Goal: Task Accomplishment & Management: Complete application form

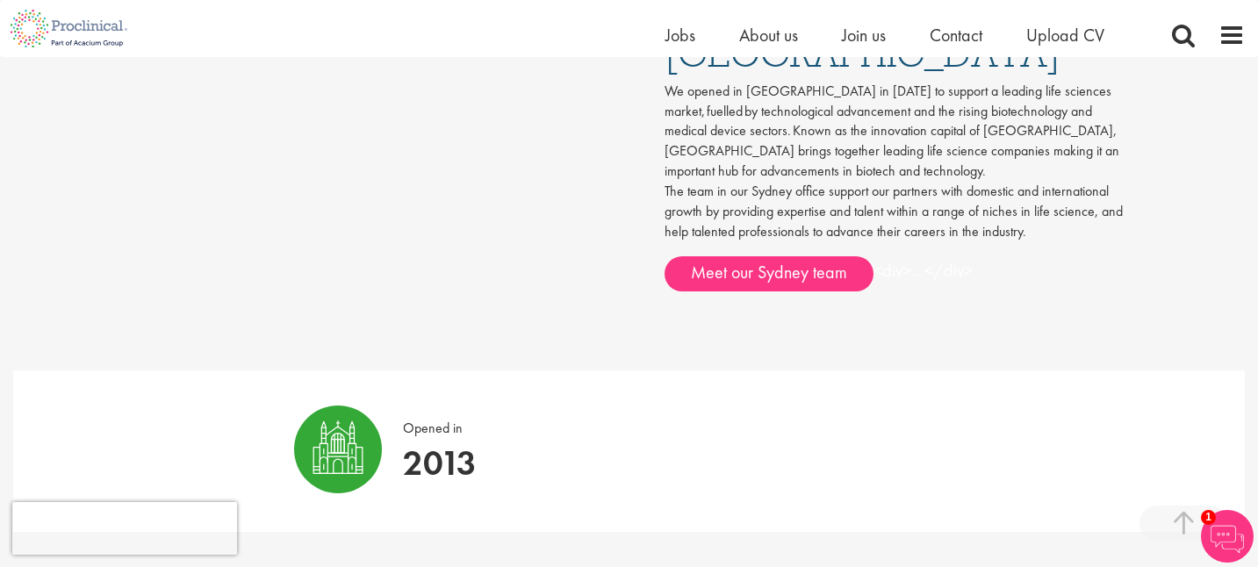
scroll to position [999, 0]
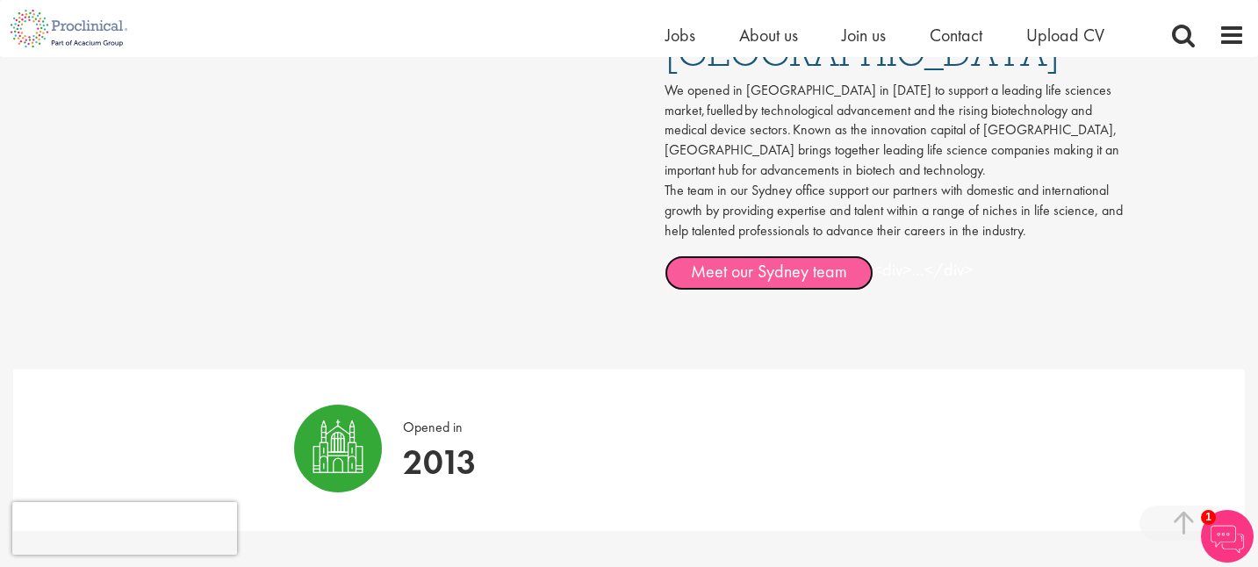
click at [771, 255] on link "Meet our Sydney team" at bounding box center [769, 272] width 209 height 35
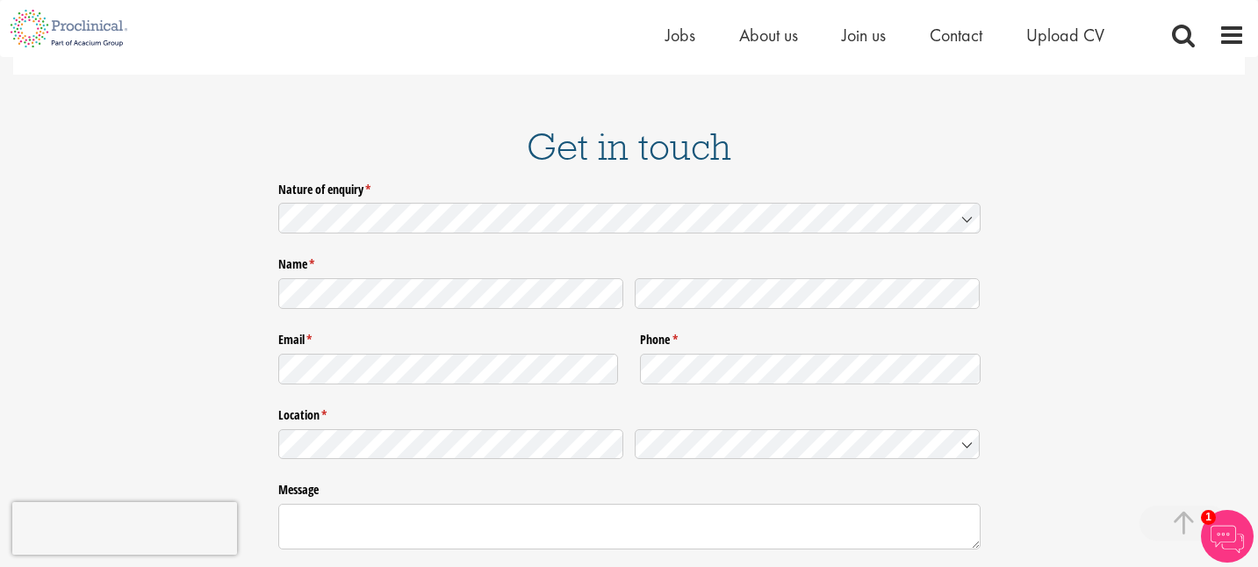
scroll to position [2448, 0]
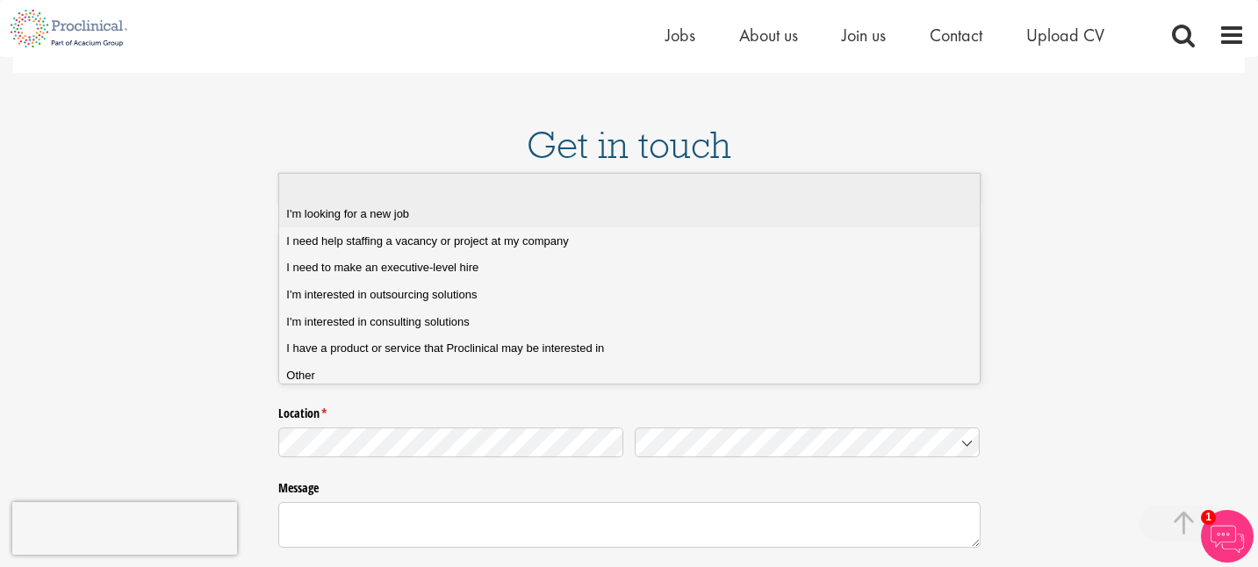
click at [346, 210] on span "I'm looking for a new job" at bounding box center [347, 214] width 123 height 16
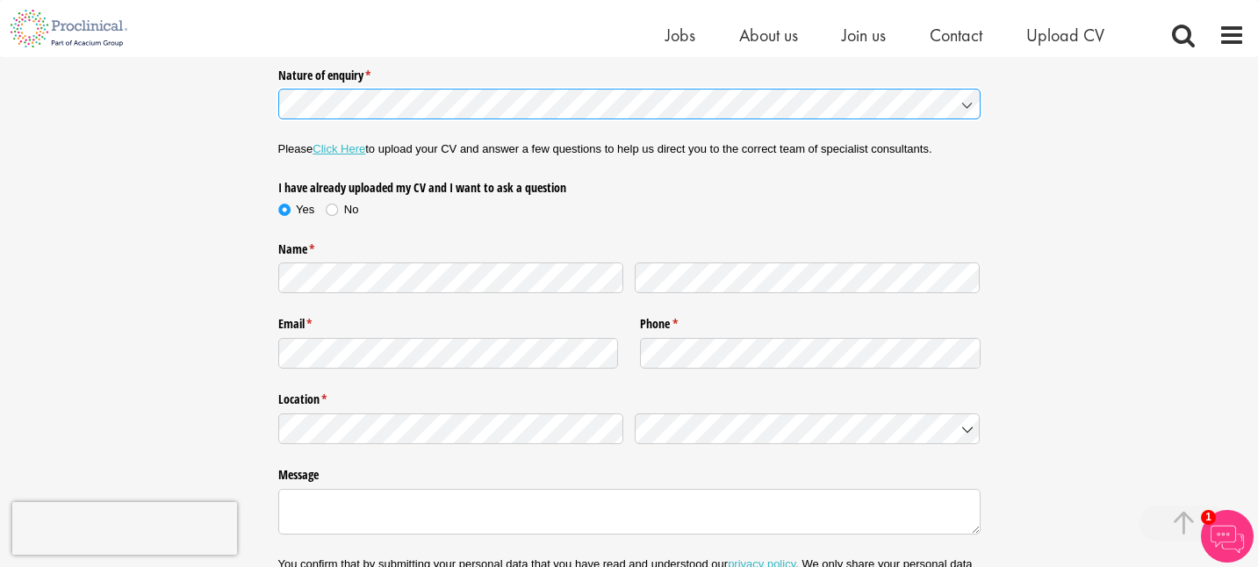
scroll to position [2562, 0]
click at [332, 200] on label "No" at bounding box center [342, 208] width 32 height 16
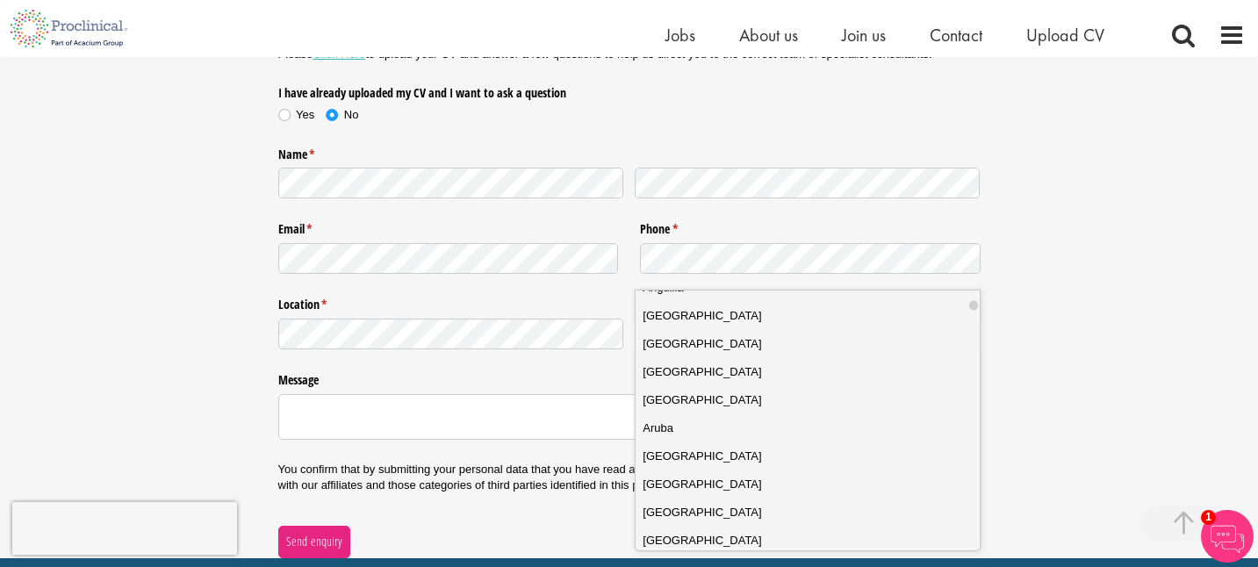
scroll to position [224, 0]
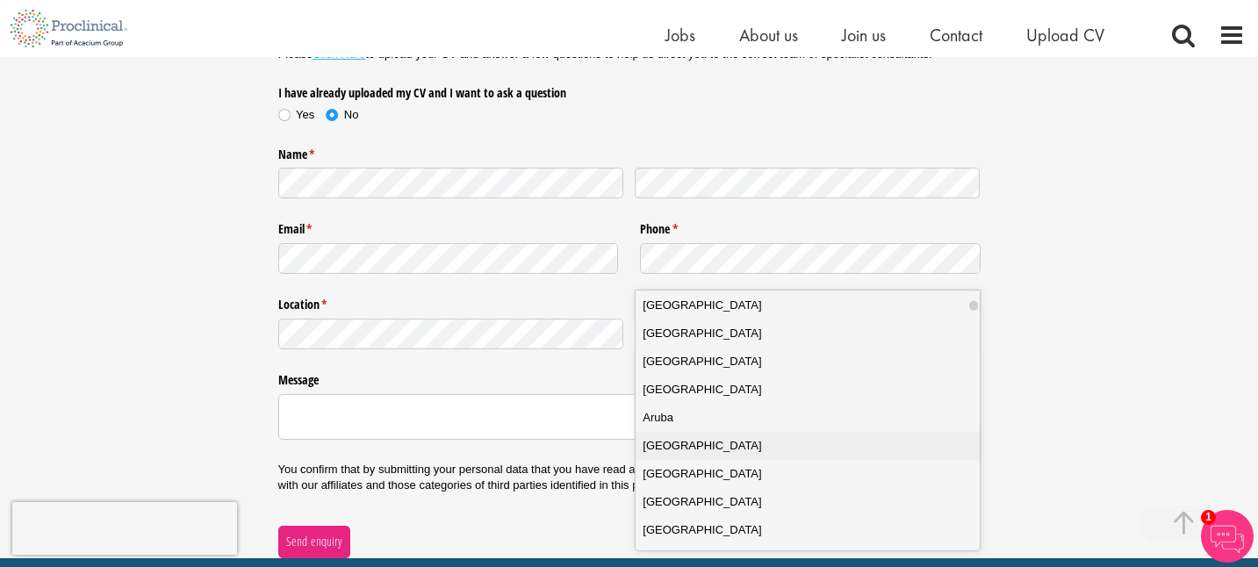
click at [673, 442] on span "Australia" at bounding box center [702, 446] width 119 height 18
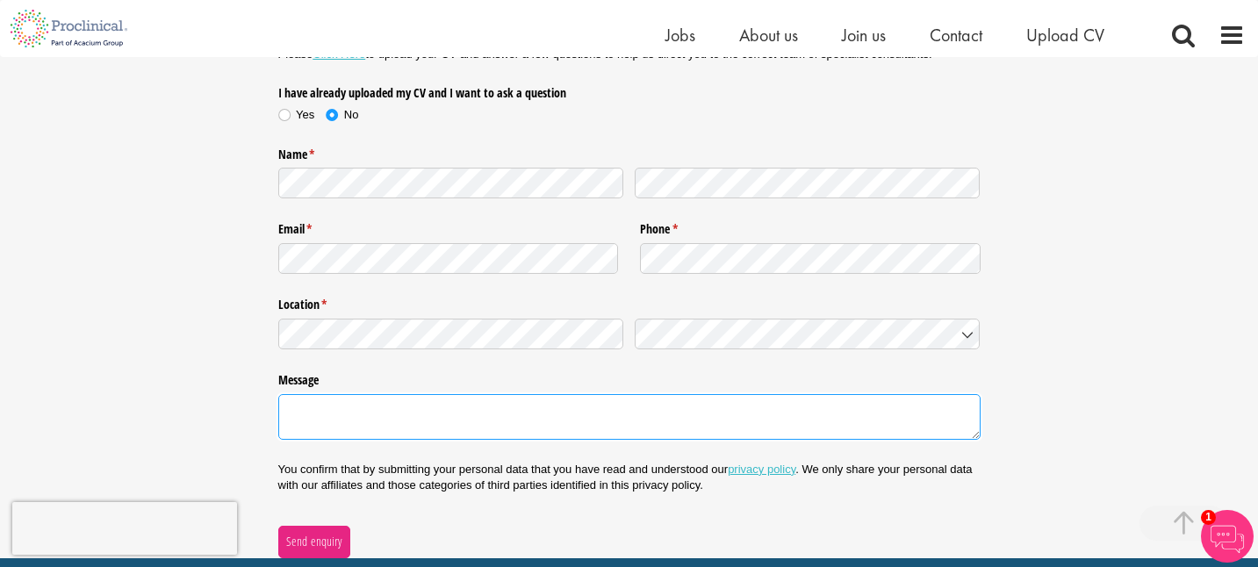
click at [356, 394] on textarea "Message" at bounding box center [629, 417] width 702 height 46
paste textarea "Good afternoon, Are you looking for motivated and hardworking interns? For over…"
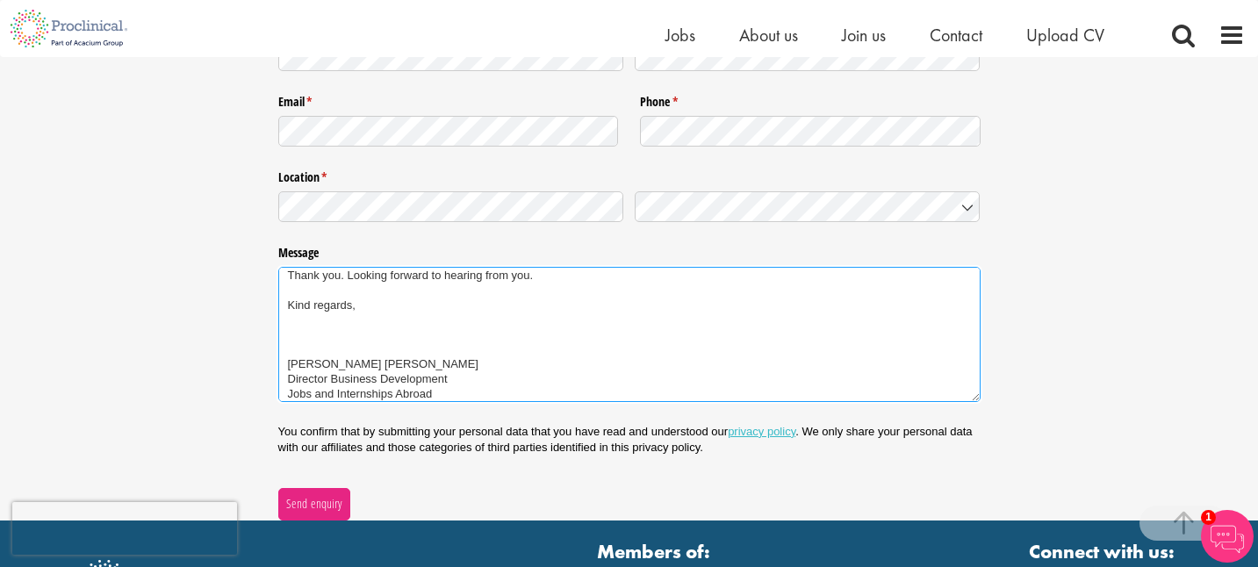
scroll to position [2784, 0]
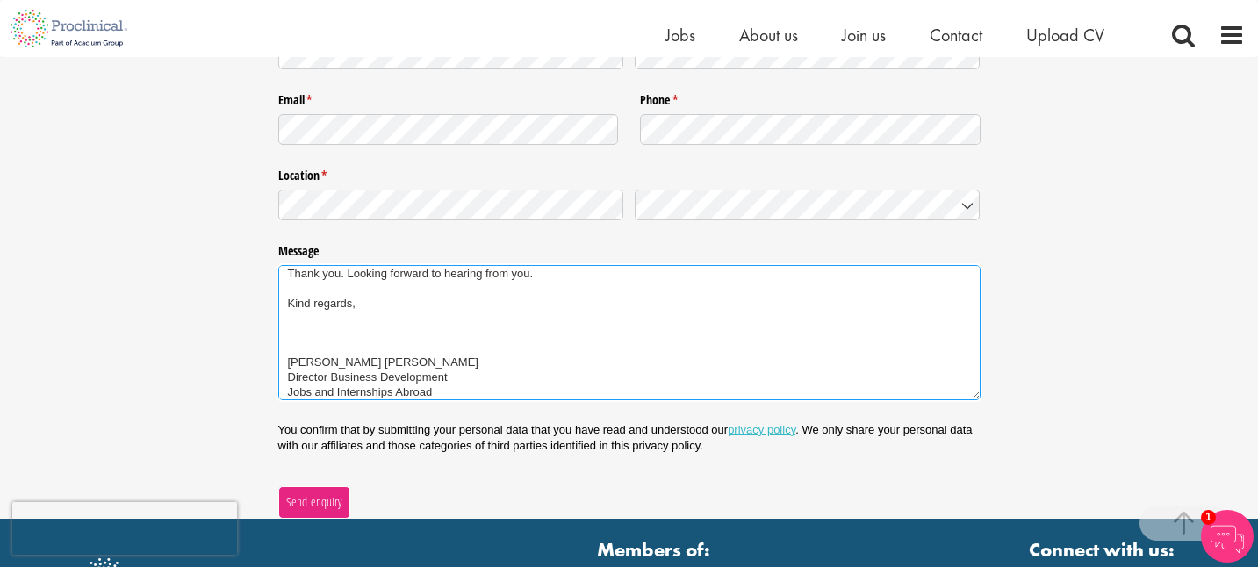
type textarea "Good afternoon, Are you looking for motivated and hardworking interns? For over…"
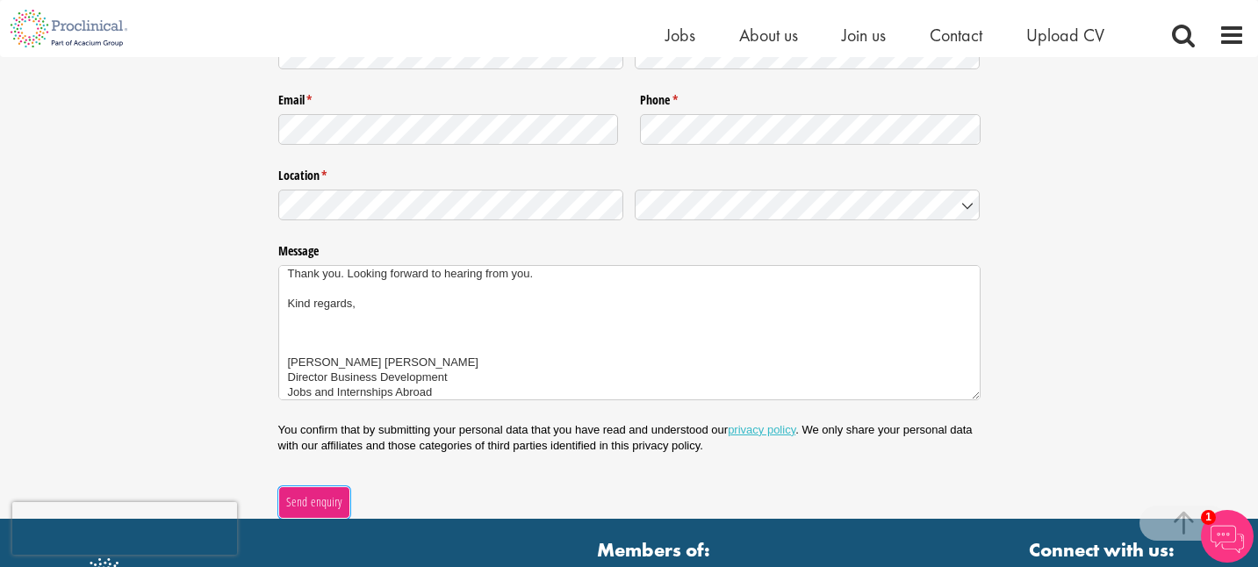
click at [311, 486] on button "Send enquiry" at bounding box center [314, 502] width 72 height 32
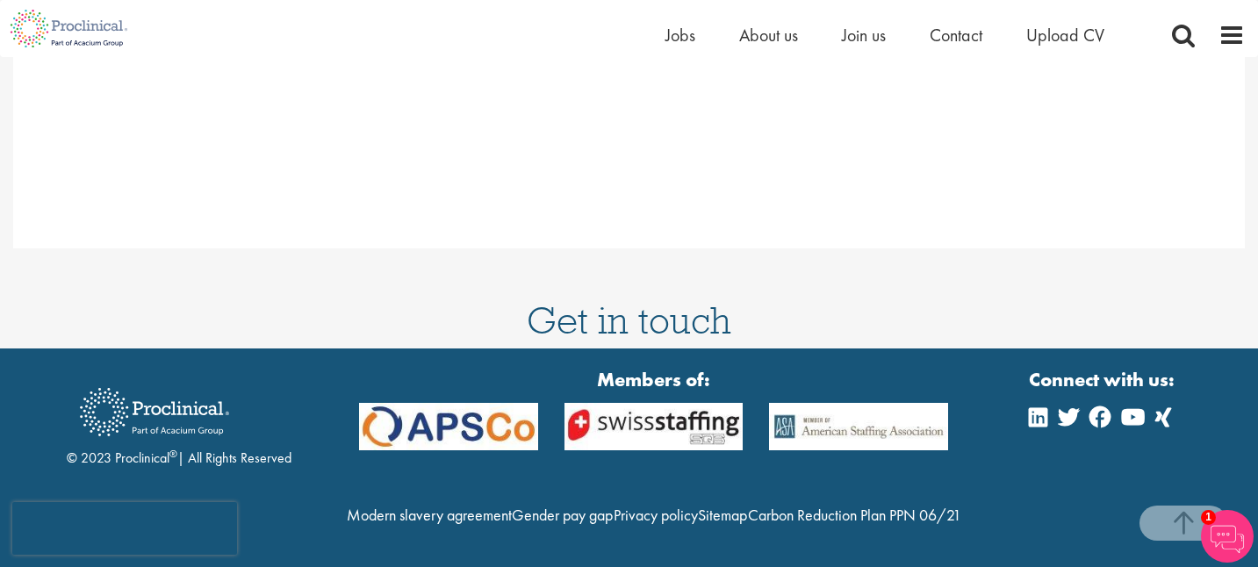
scroll to position [2267, 0]
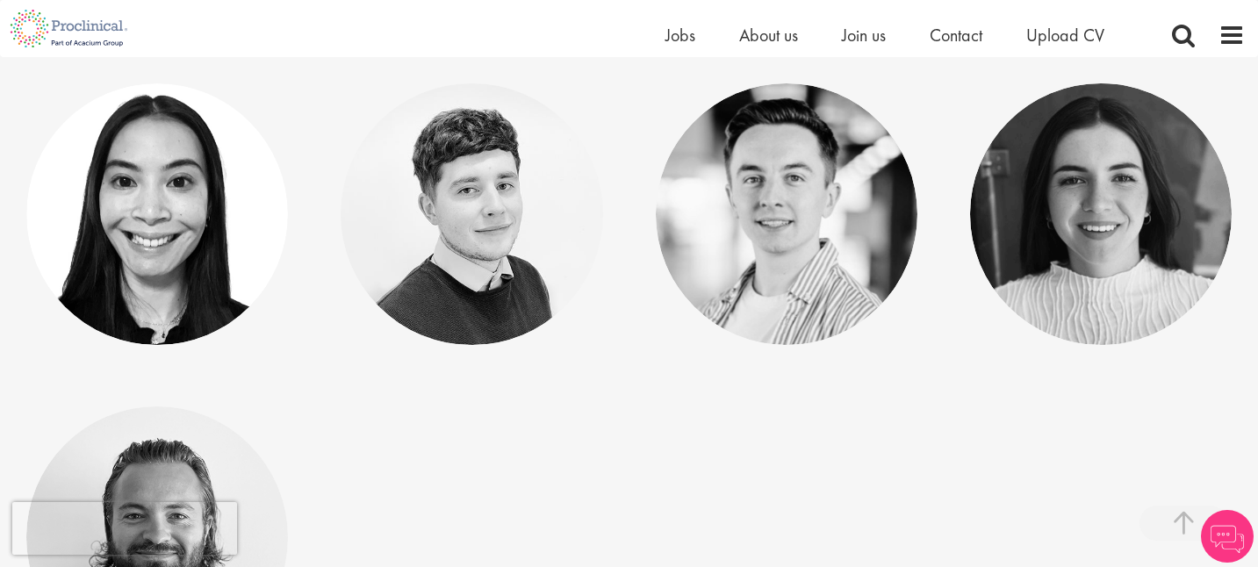
scroll to position [324, 0]
click at [157, 248] on div "[PERSON_NAME] Consultant" at bounding box center [157, 214] width 262 height 67
click at [151, 194] on link "[PERSON_NAME]" at bounding box center [158, 199] width 194 height 33
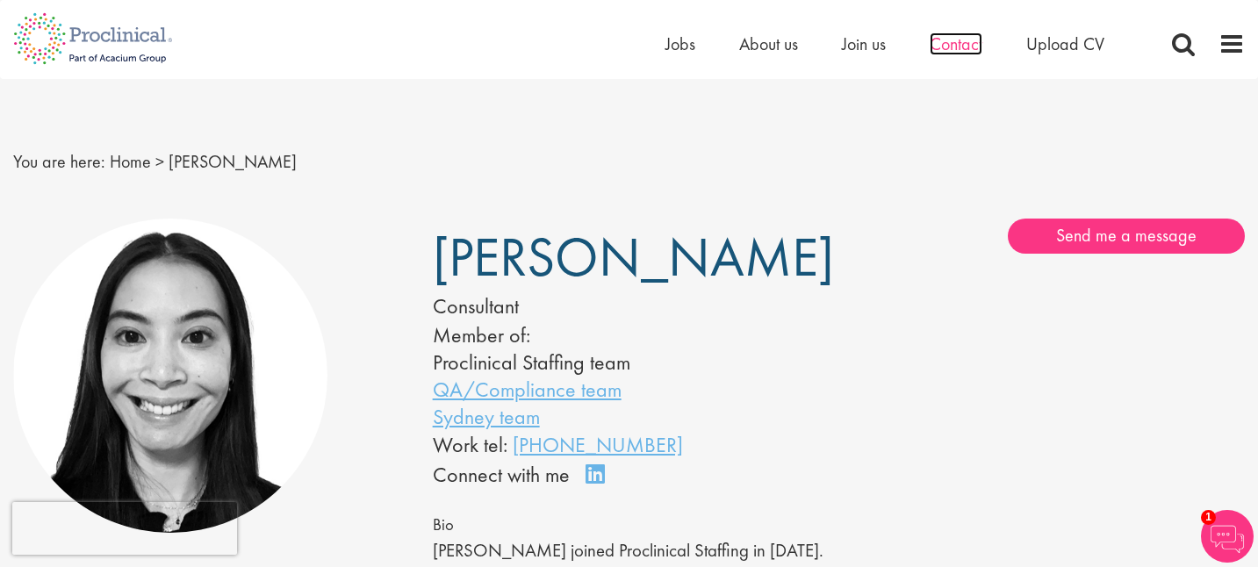
click at [956, 44] on span "Contact" at bounding box center [956, 43] width 53 height 23
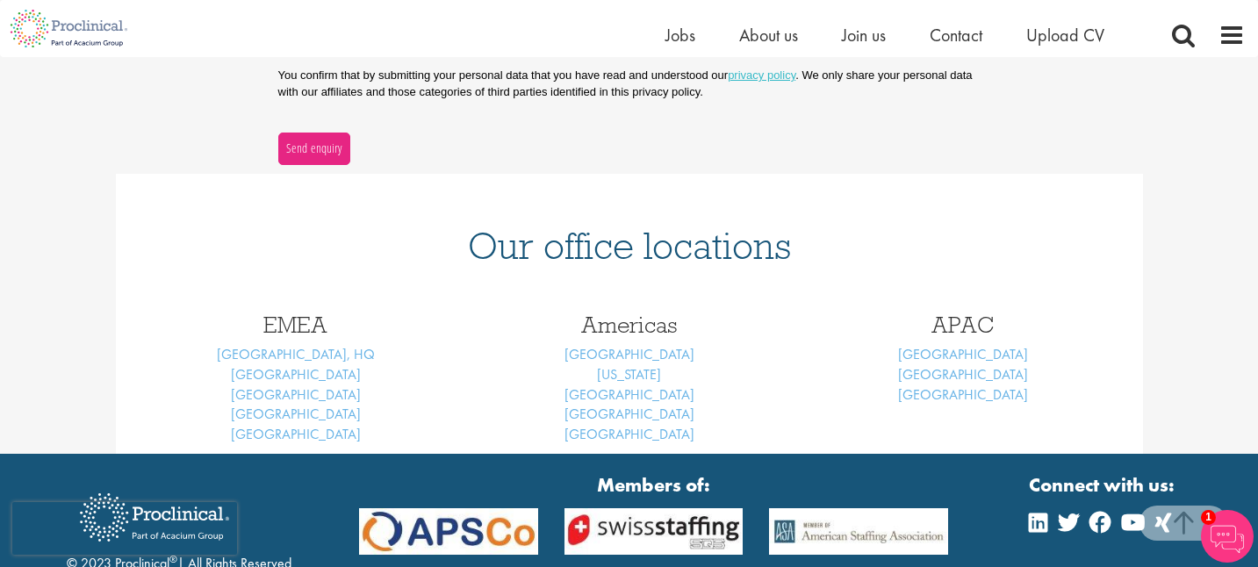
scroll to position [615, 0]
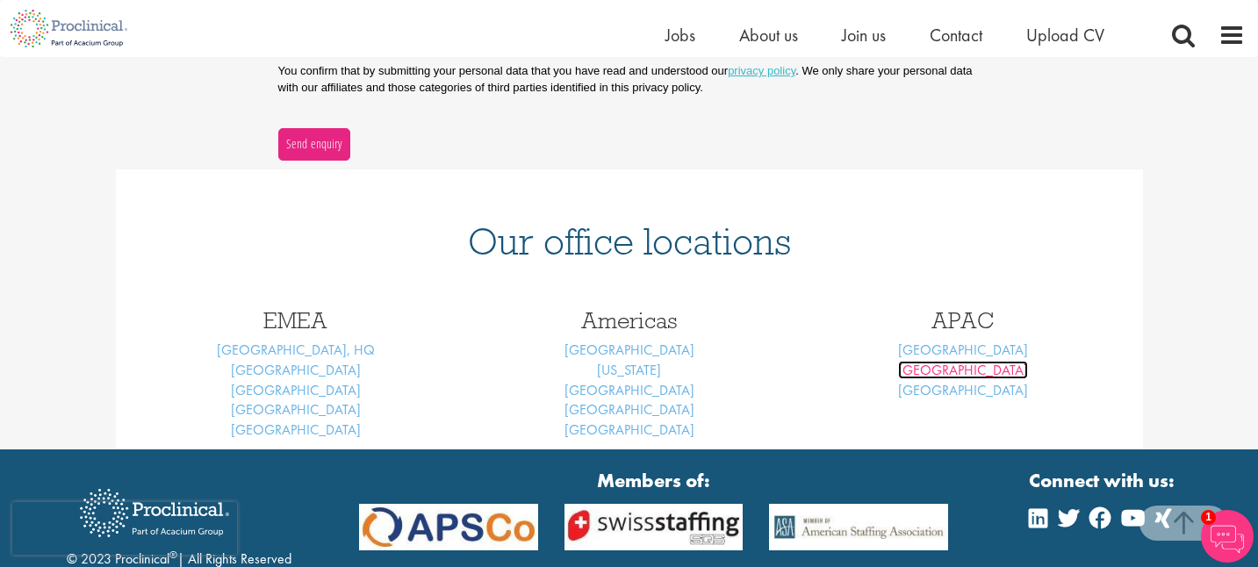
click at [962, 372] on link "Sydney" at bounding box center [963, 370] width 130 height 18
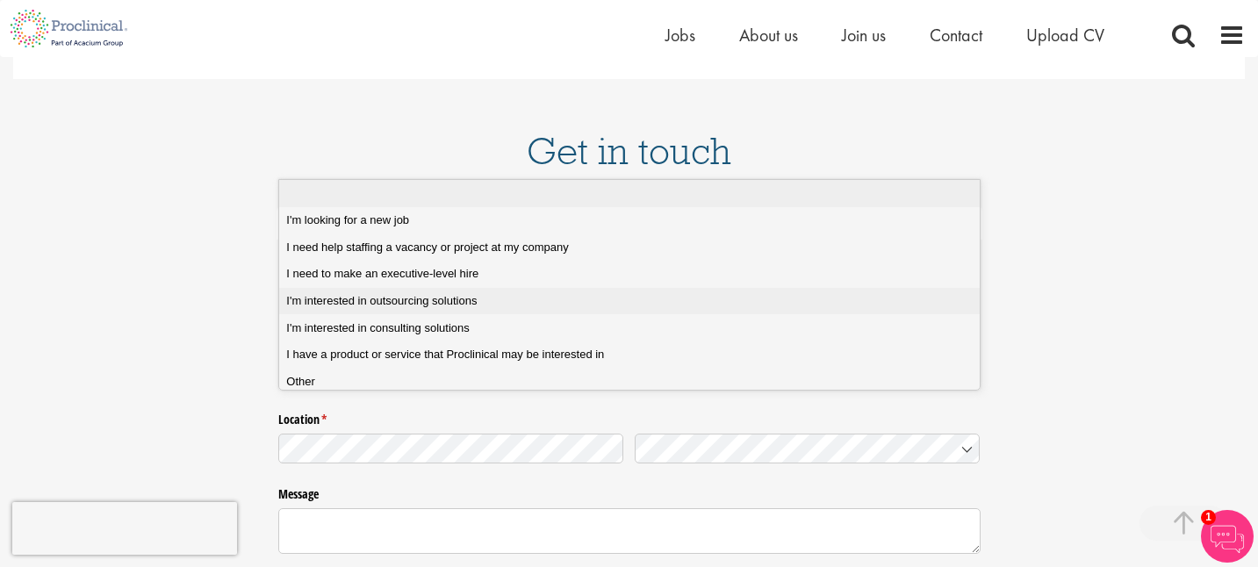
scroll to position [2470, 0]
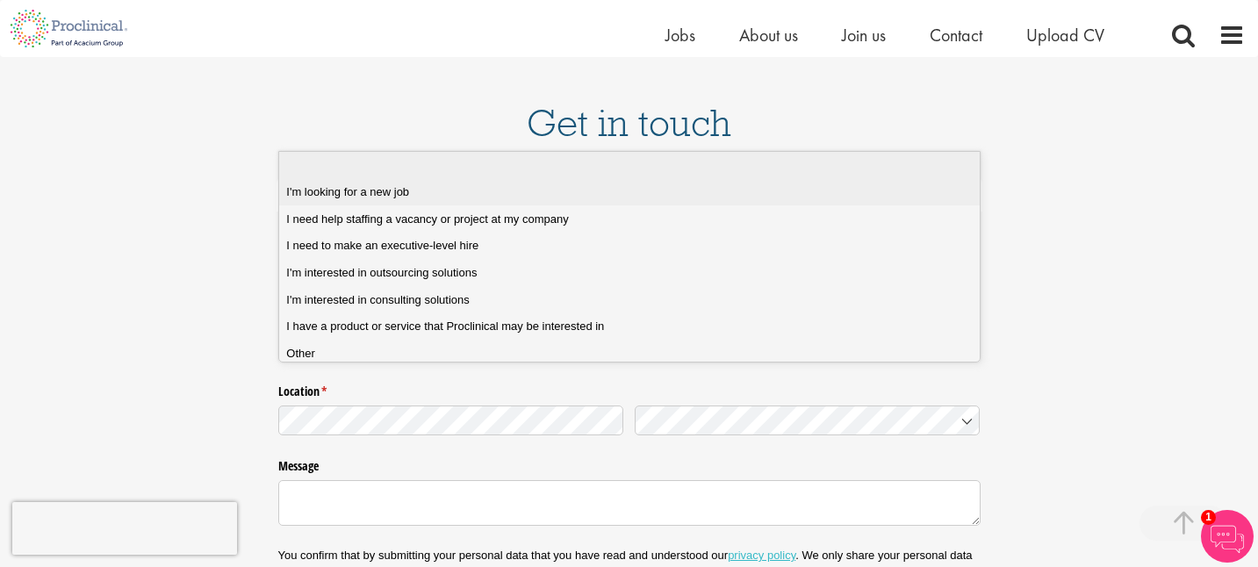
click at [381, 192] on span "I'm looking for a new job" at bounding box center [347, 192] width 123 height 16
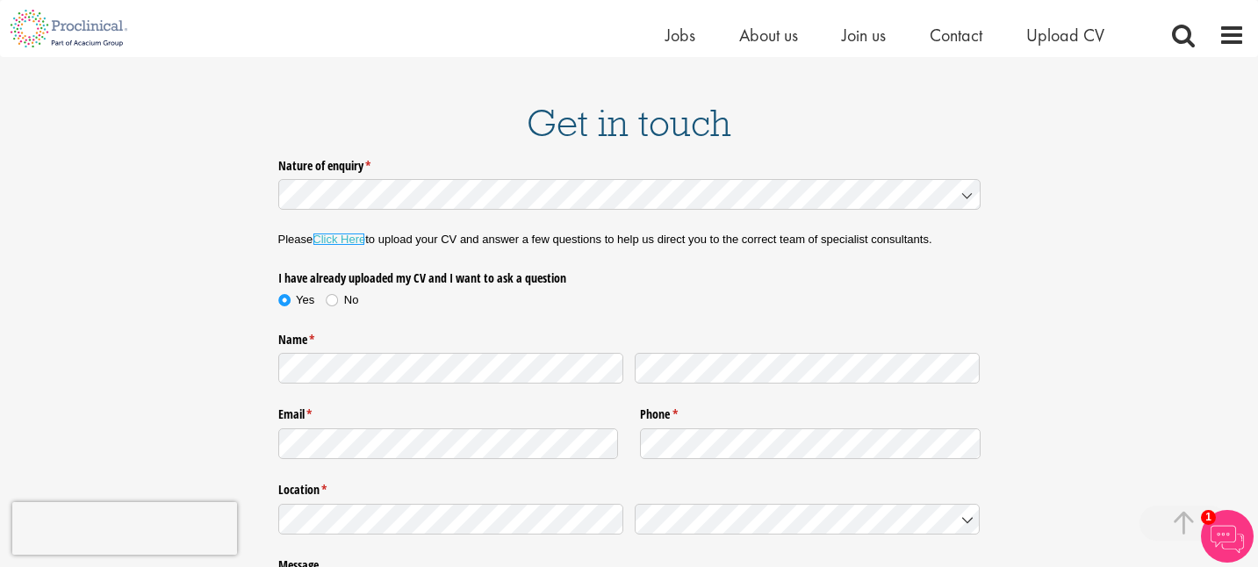
click at [340, 233] on link "Click Here" at bounding box center [339, 239] width 53 height 13
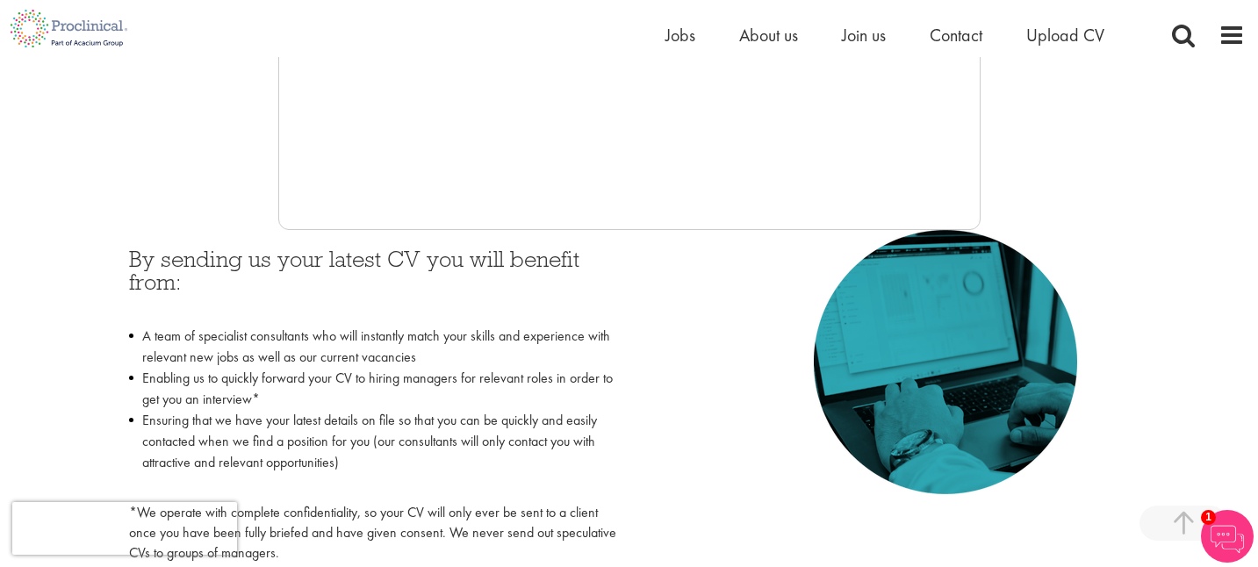
scroll to position [663, 0]
